Goal: Understand process/instructions: Learn how to perform a task or action

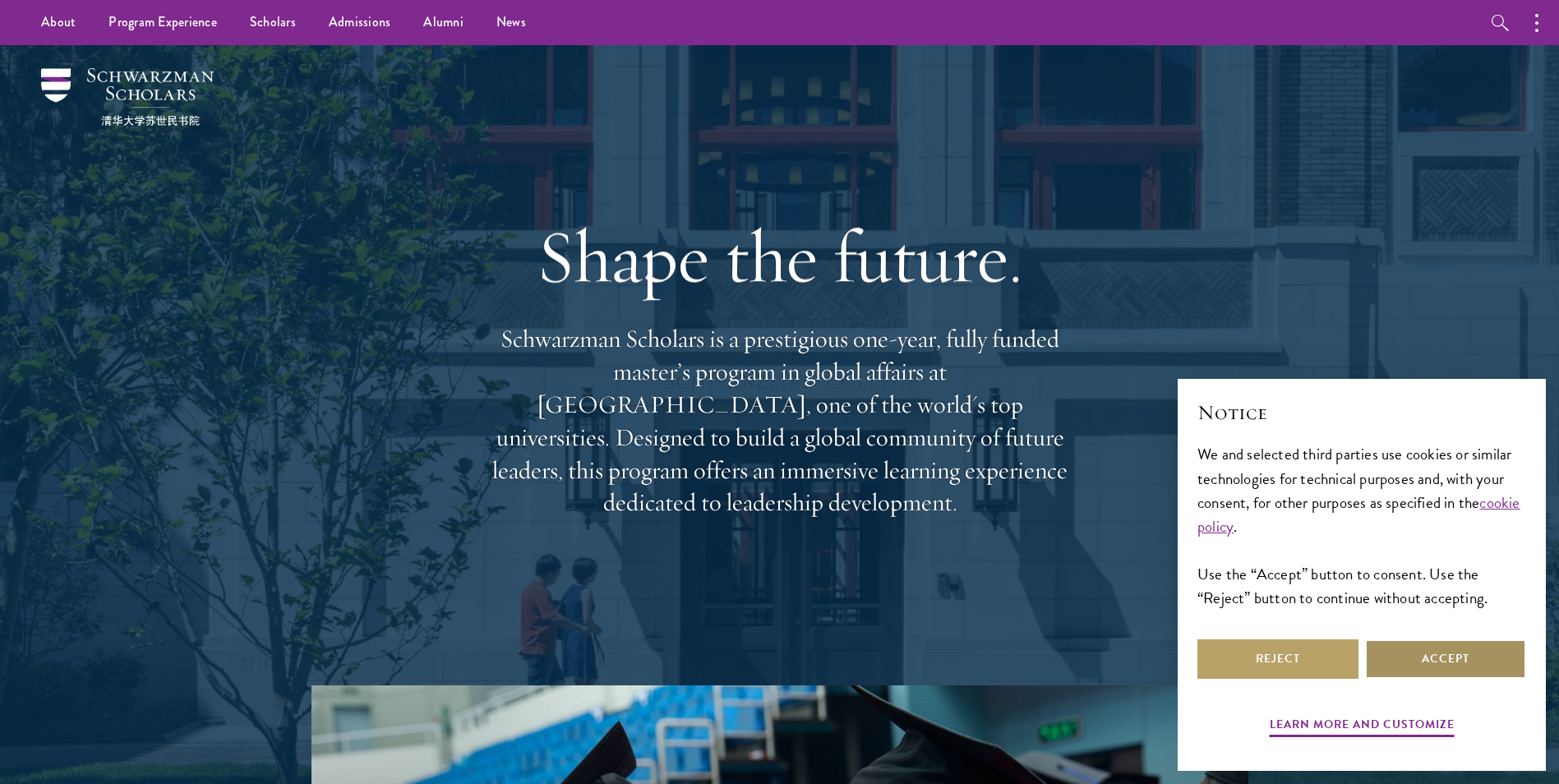
click at [1435, 655] on button "Accept" at bounding box center [1445, 658] width 161 height 39
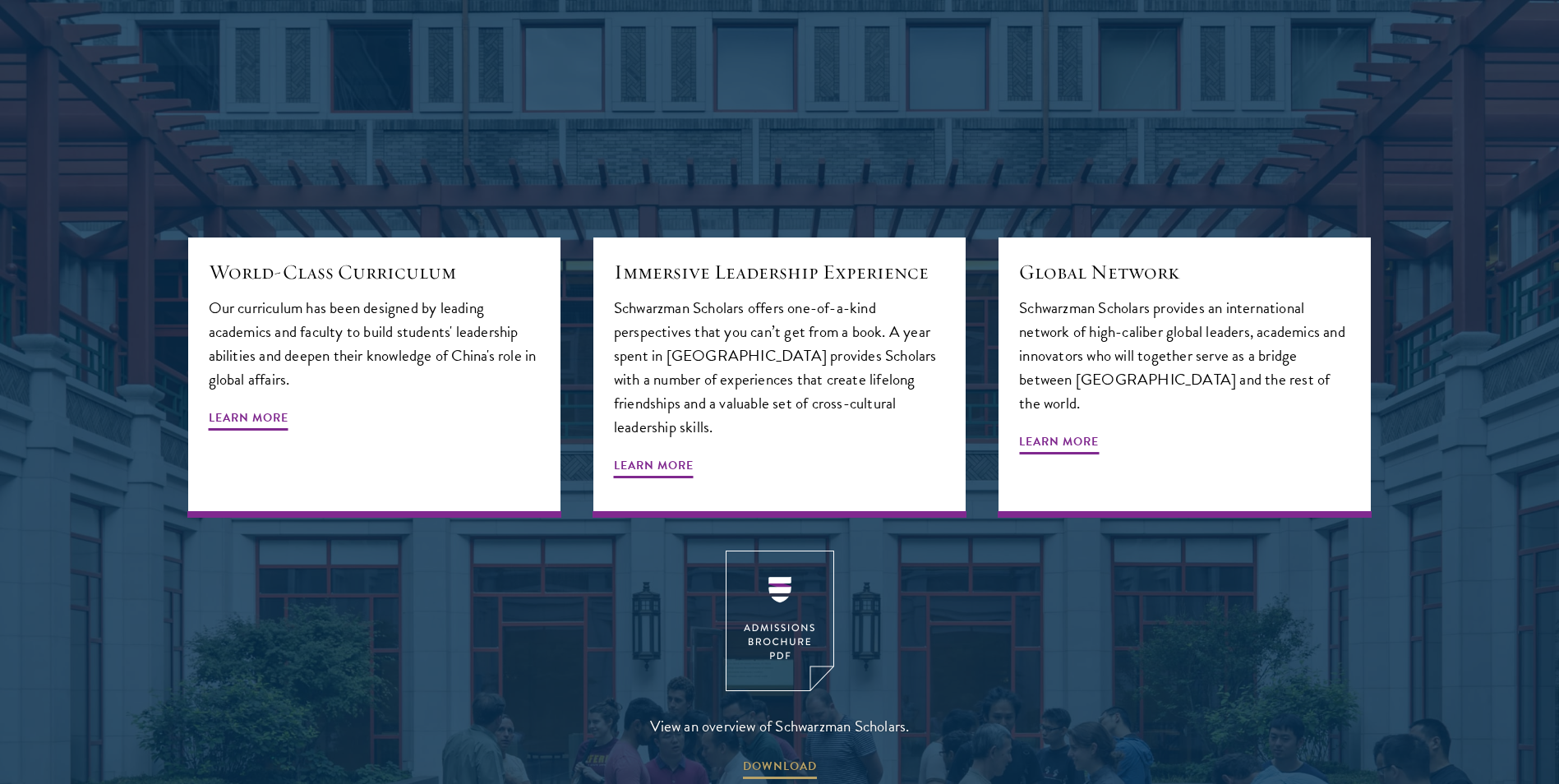
scroll to position [2053, 0]
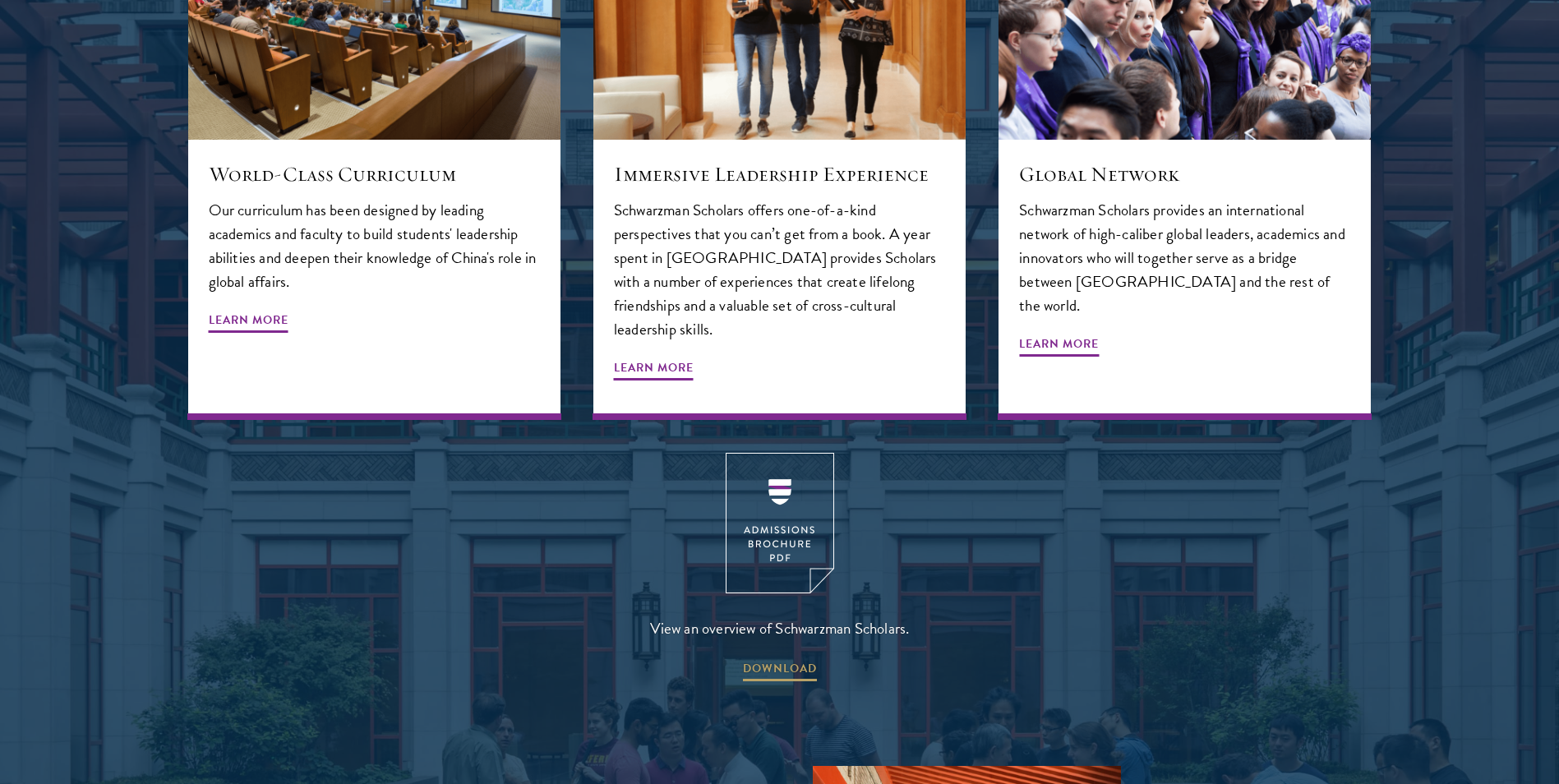
click at [990, 477] on div "View an overview of Schwarzman Scholars. DOWNLOAD" at bounding box center [780, 568] width 1183 height 231
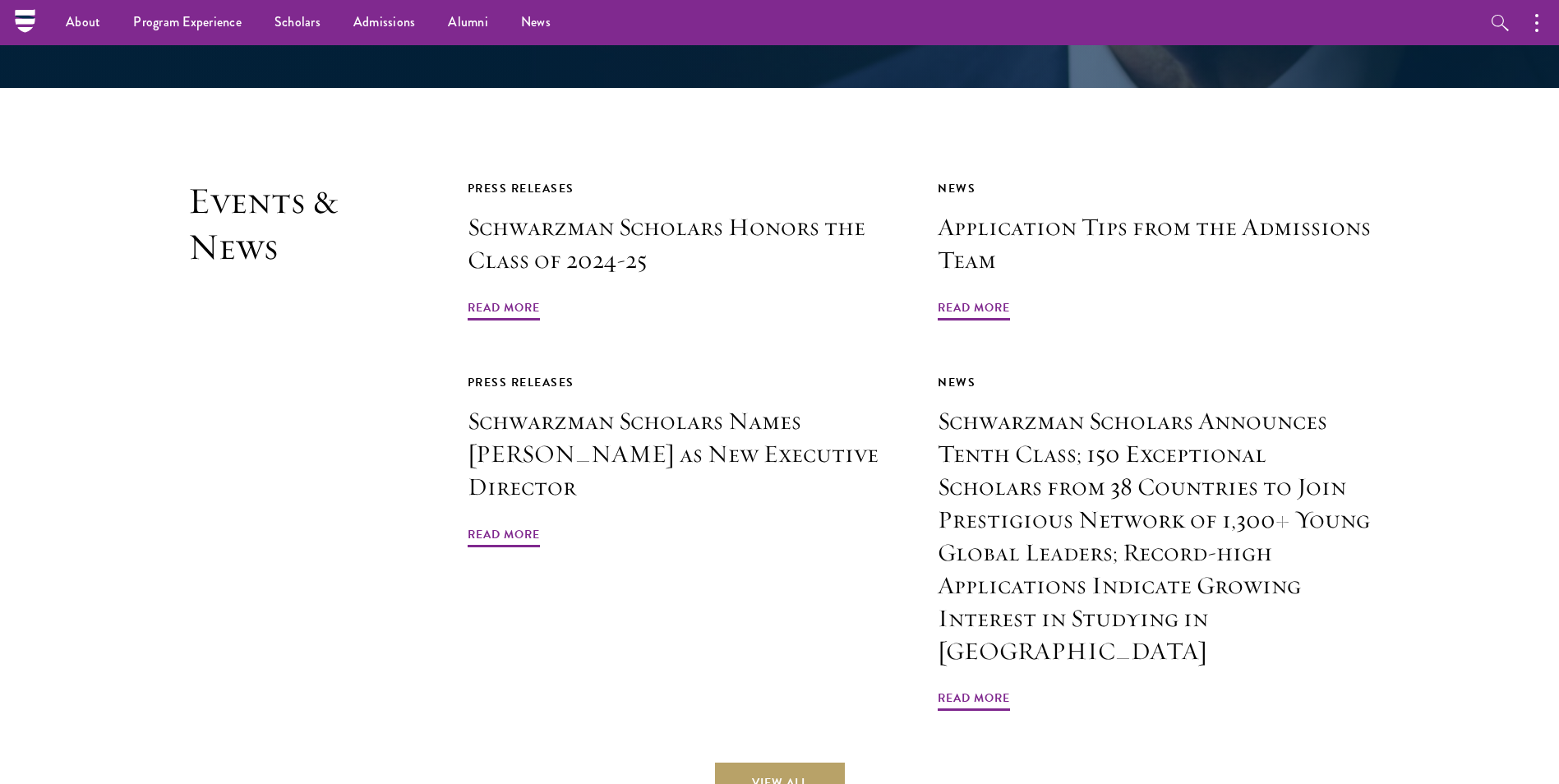
scroll to position [3824, 0]
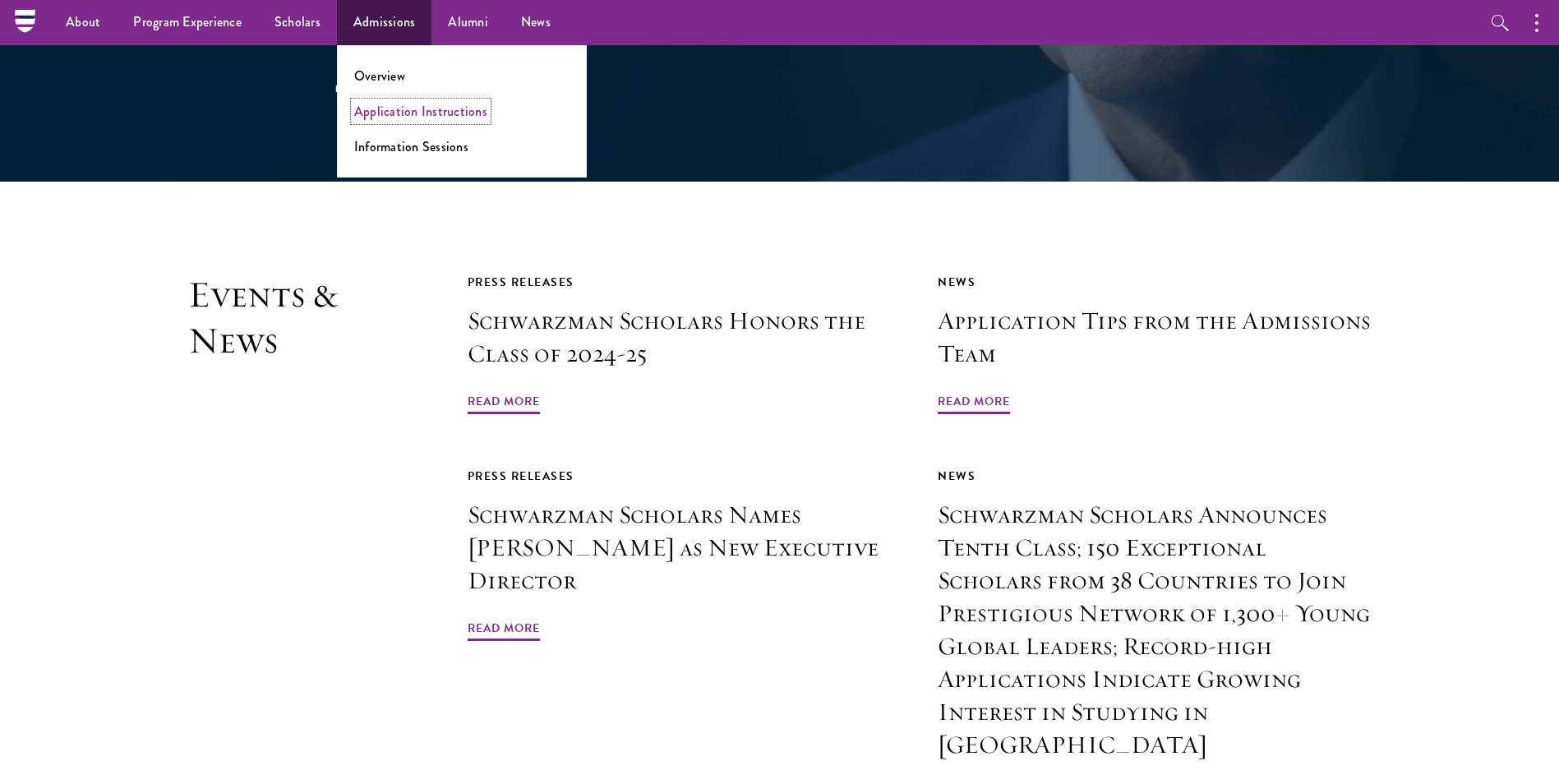
click at [396, 111] on link "Application Instructions" at bounding box center [421, 112] width 134 height 19
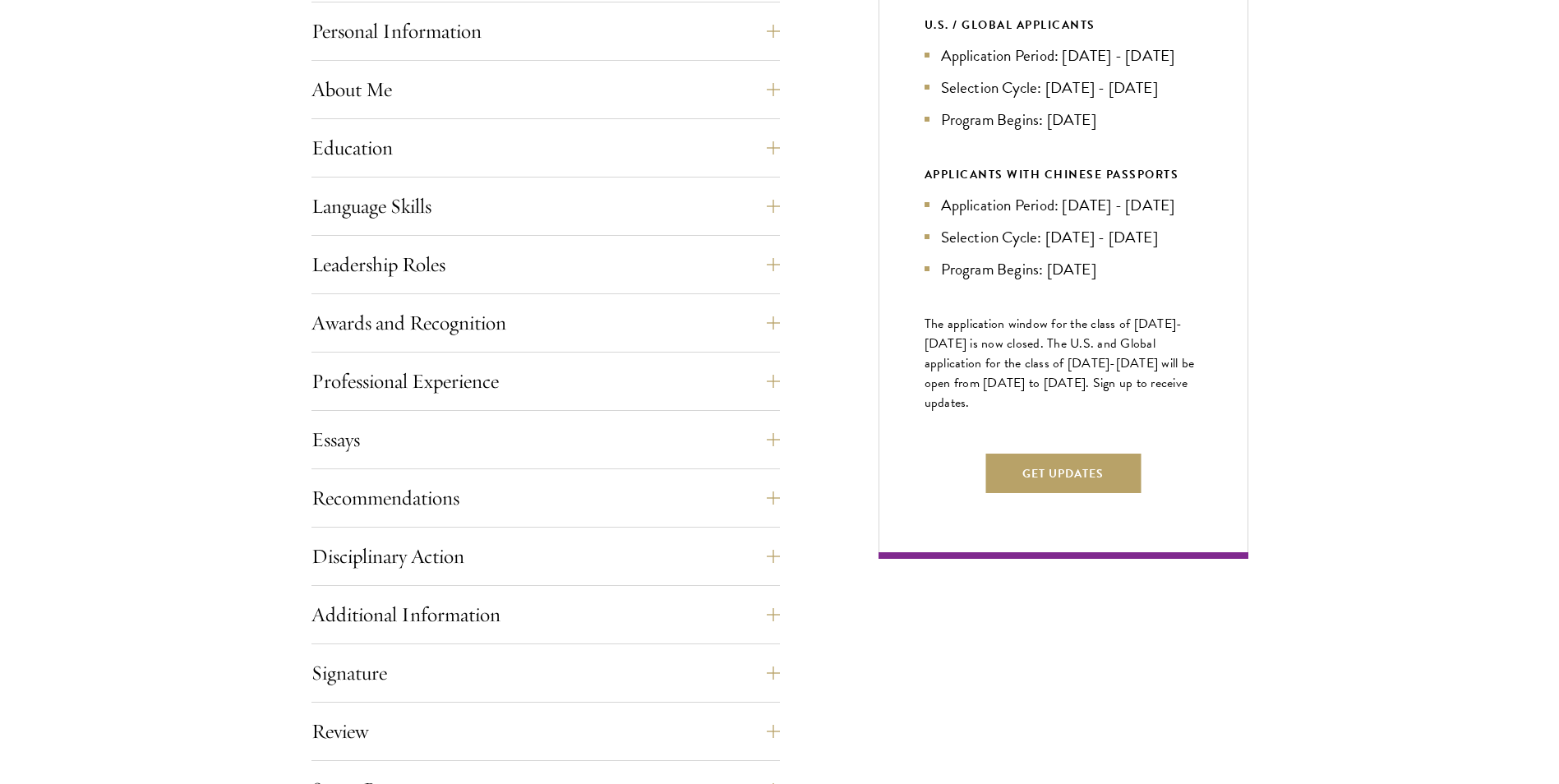
scroll to position [739, 0]
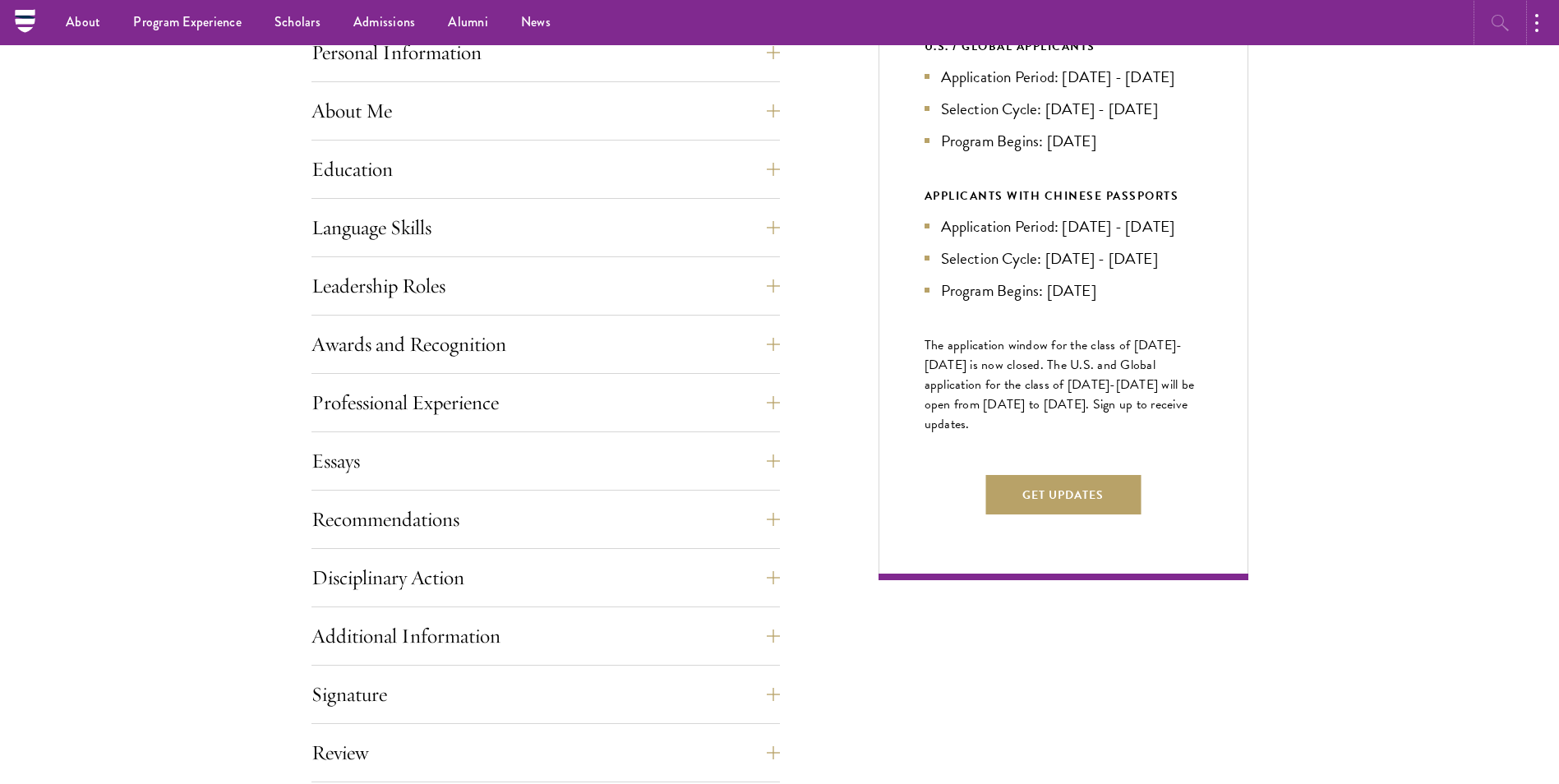
click at [1495, 19] on icon "button" at bounding box center [1500, 23] width 20 height 20
